Goal: Transaction & Acquisition: Purchase product/service

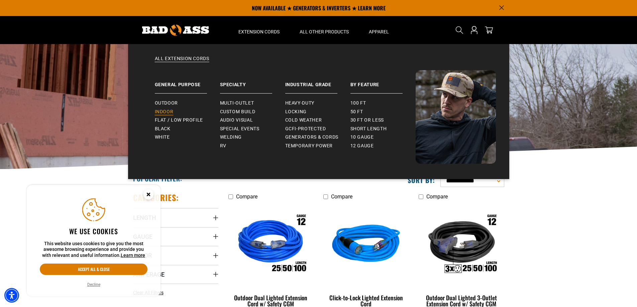
click at [173, 112] on span "Indoor" at bounding box center [164, 112] width 19 height 6
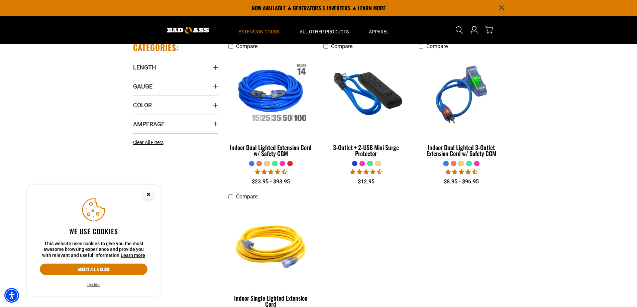
scroll to position [134, 0]
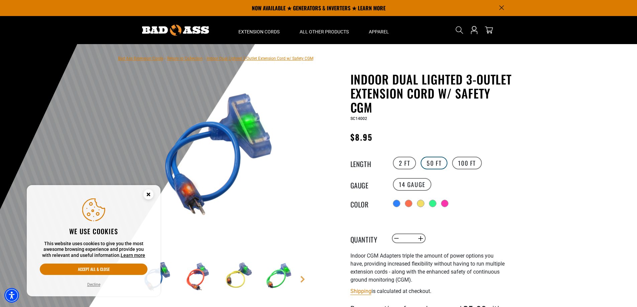
click at [431, 161] on label "50 FT" at bounding box center [434, 163] width 27 height 13
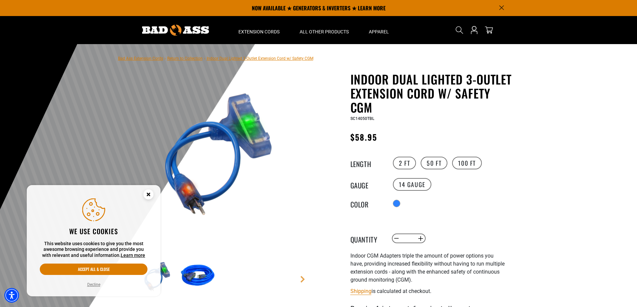
click at [497, 207] on div "Radio button Radio button Radio button Radio button Radio button" at bounding box center [452, 203] width 123 height 11
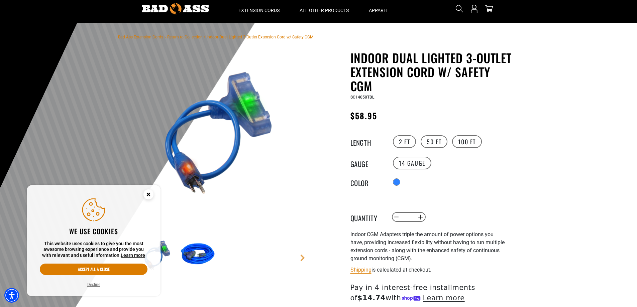
scroll to position [33, 0]
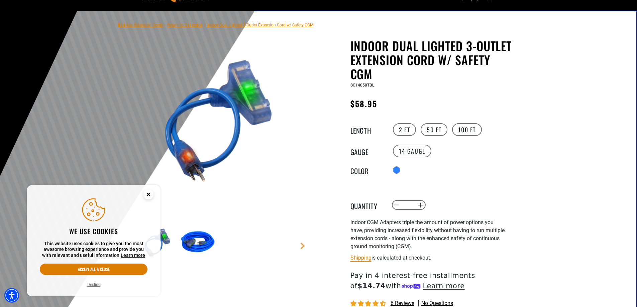
click at [146, 191] on circle "Close this option" at bounding box center [149, 195] width 10 height 10
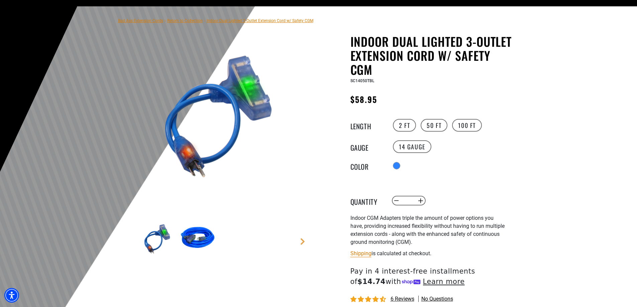
scroll to position [0, 0]
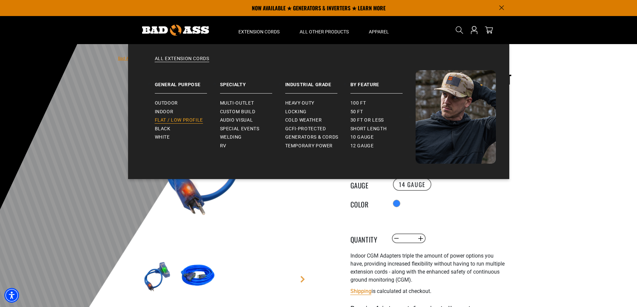
click at [175, 120] on span "Flat / Low Profile" at bounding box center [179, 120] width 49 height 6
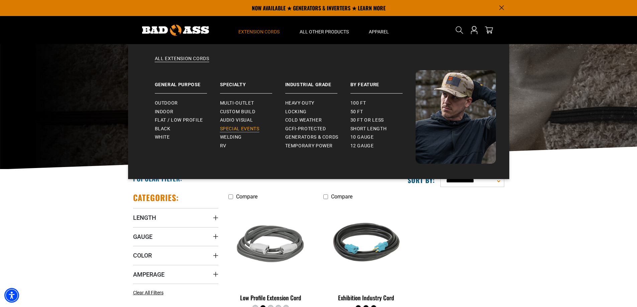
click at [246, 130] on span "Special Events" at bounding box center [239, 129] width 39 height 6
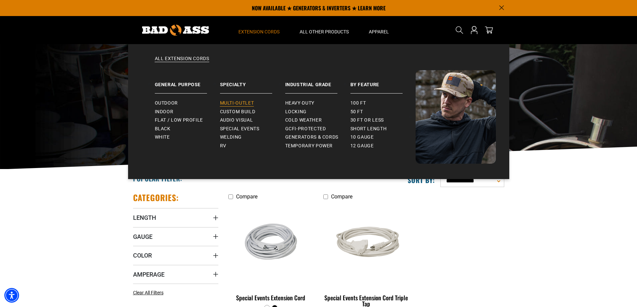
click at [245, 102] on span "Multi-Outlet" at bounding box center [237, 103] width 34 height 6
